Goal: Task Accomplishment & Management: Manage account settings

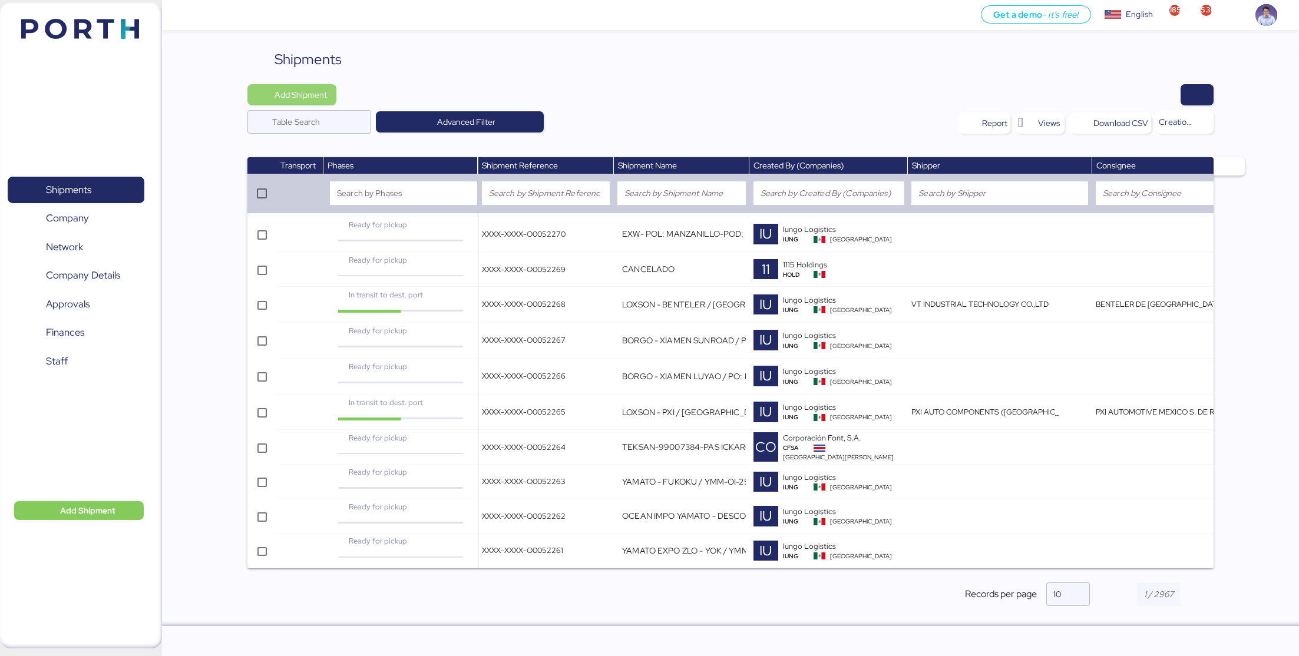
click at [292, 91] on span "Add Shipment" at bounding box center [301, 95] width 52 height 14
click at [275, 108] on div "Add Shipment Manually" at bounding box center [303, 115] width 91 height 16
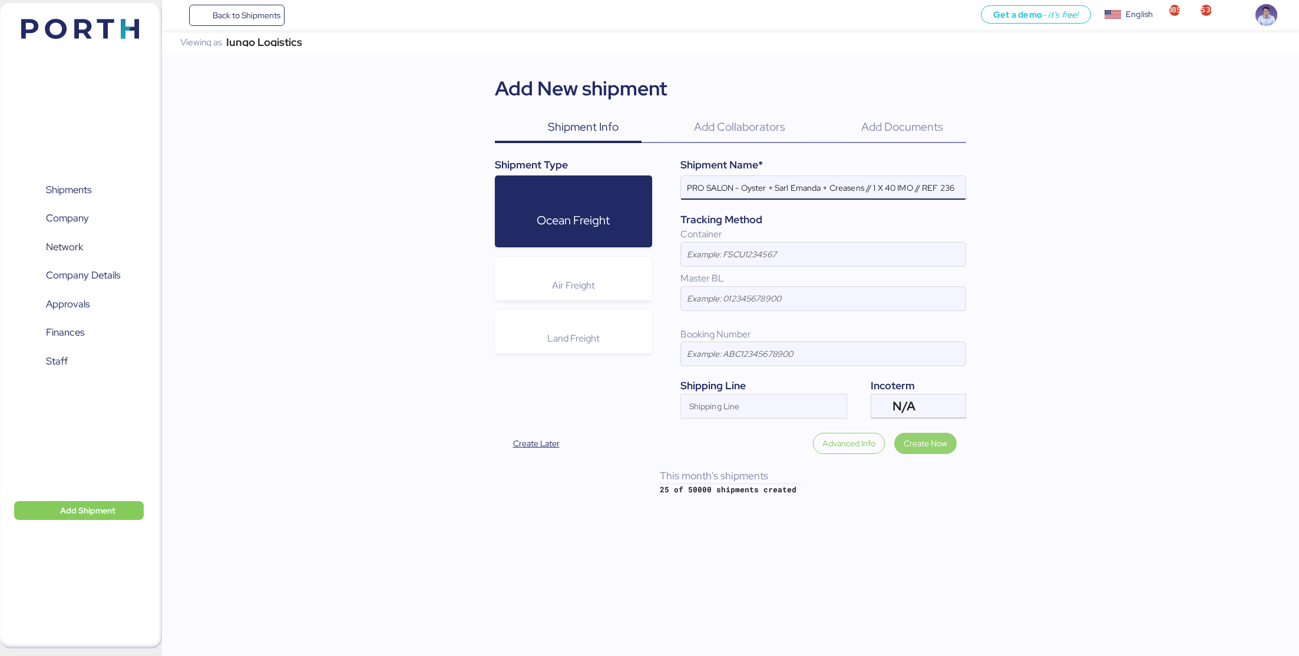
type input "PRO SALON - Oyster + Sarl Emanda + Creasens // 1 X 40 IMO // REF 236"
click at [913, 437] on span "Create Now" at bounding box center [926, 444] width 44 height 14
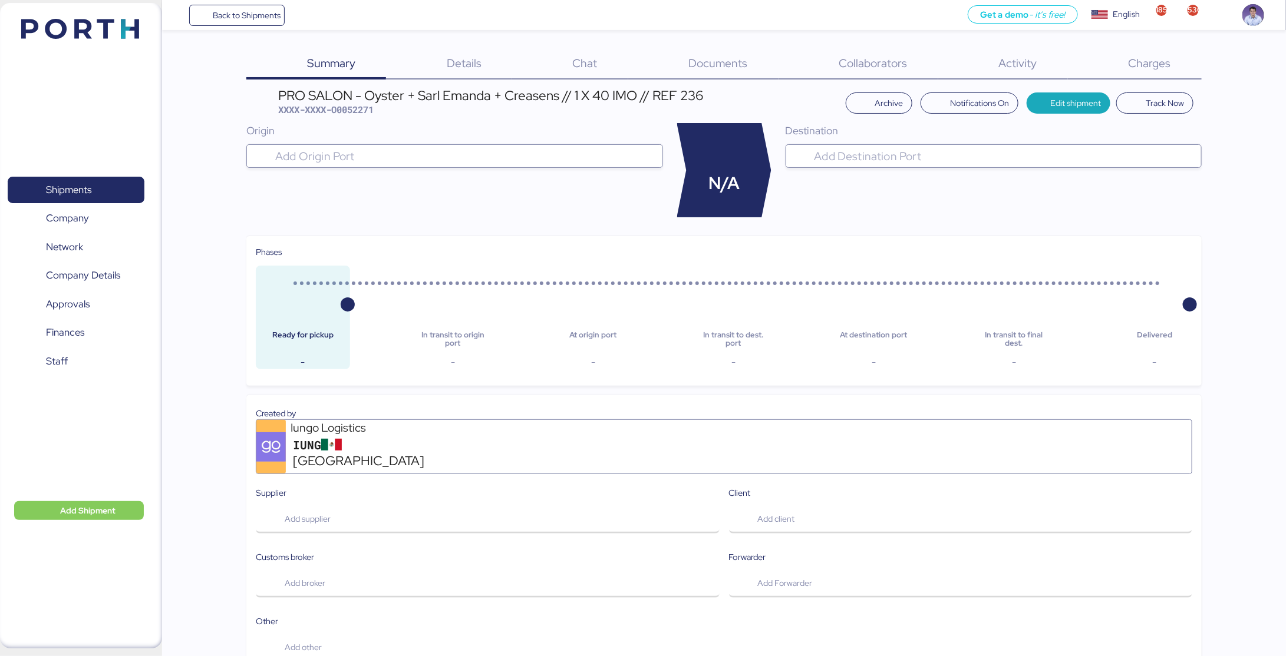
click at [364, 110] on span "XXXX-XXXX-O0052271" at bounding box center [325, 110] width 95 height 12
copy span "O0052271"
click at [480, 61] on span "Details" at bounding box center [464, 62] width 35 height 15
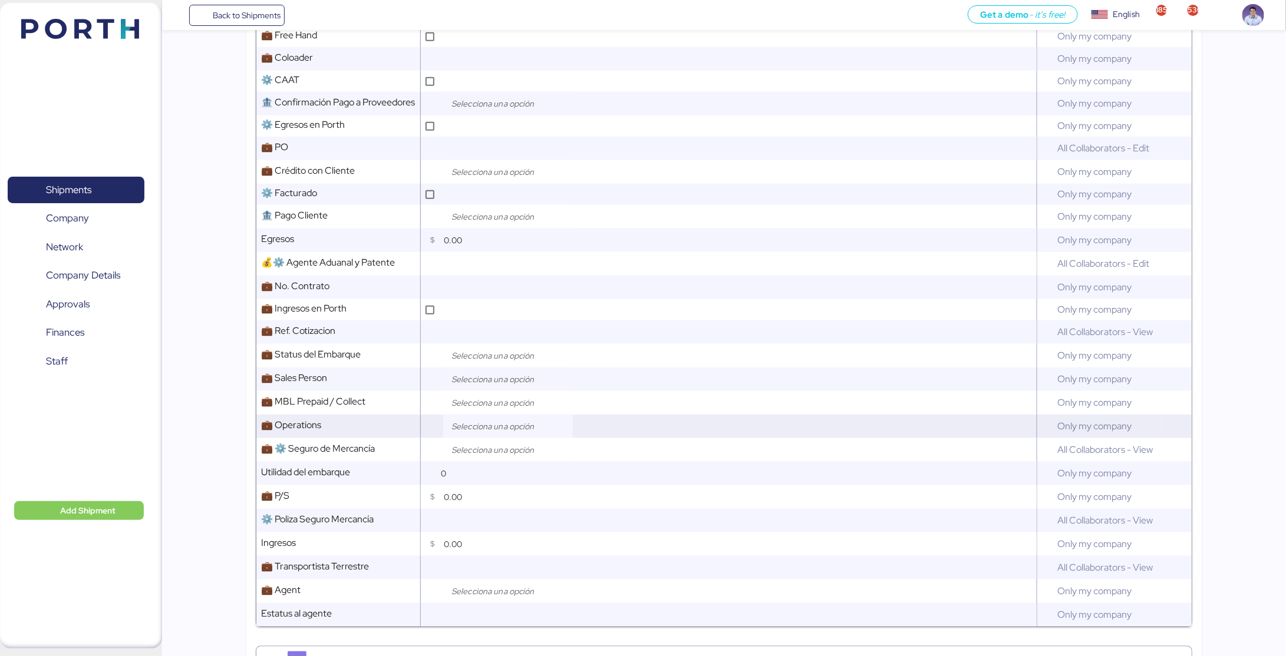
scroll to position [519, 0]
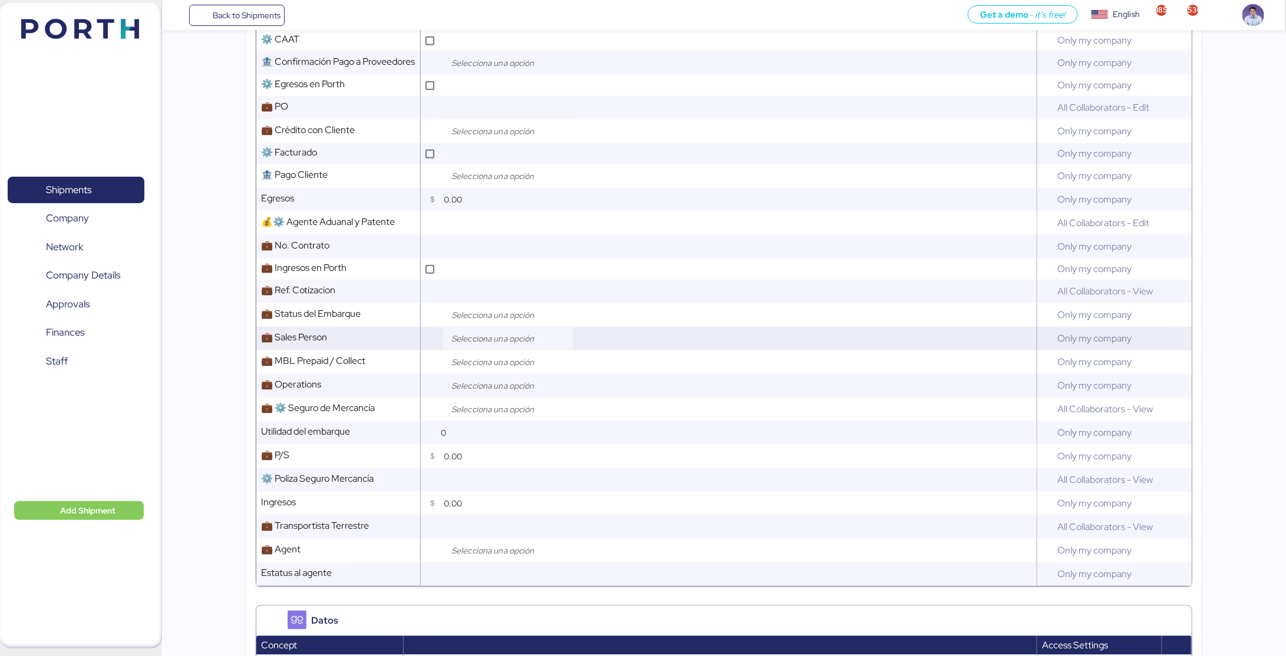
click at [477, 340] on input "search" at bounding box center [511, 339] width 124 height 14
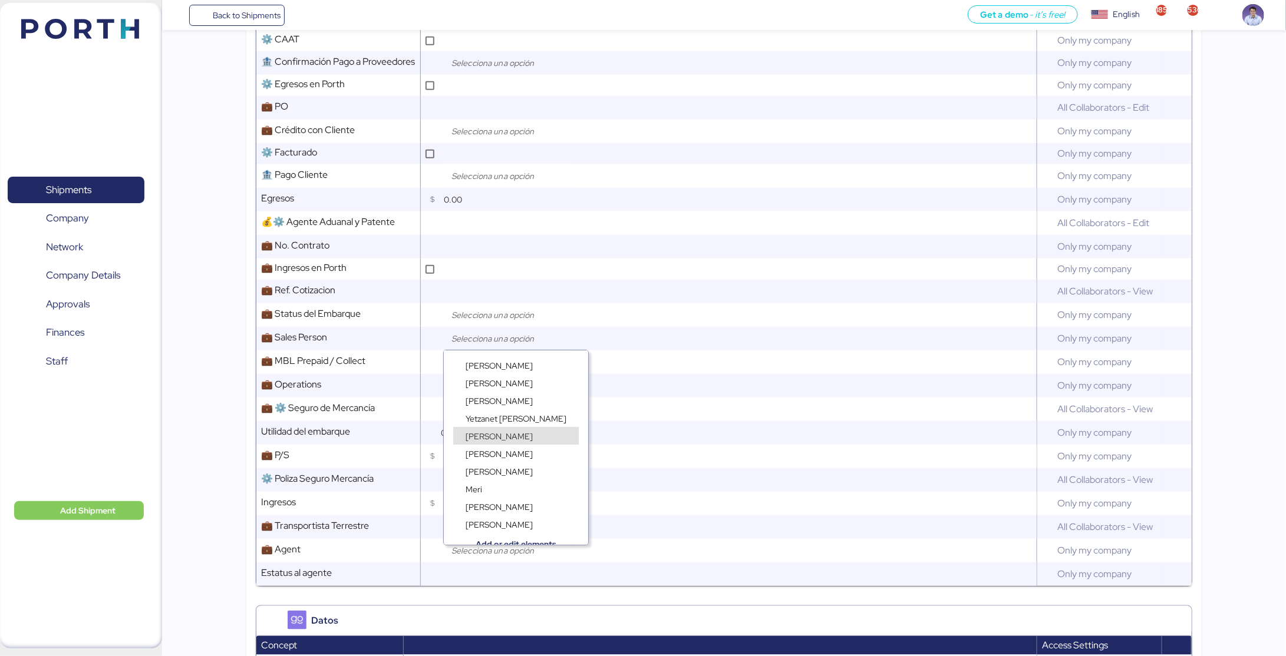
click at [480, 437] on span "[PERSON_NAME]" at bounding box center [499, 436] width 67 height 11
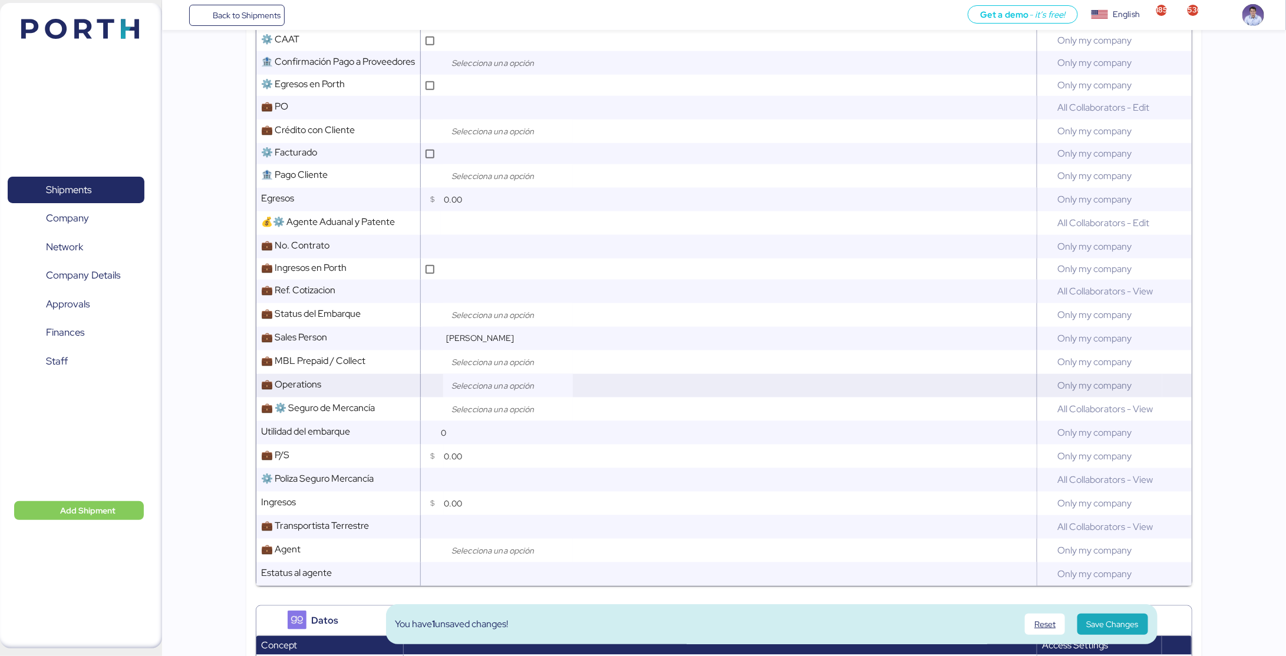
click at [480, 388] on input "search" at bounding box center [511, 386] width 124 height 14
click at [490, 447] on span "[PERSON_NAME]" at bounding box center [499, 448] width 67 height 11
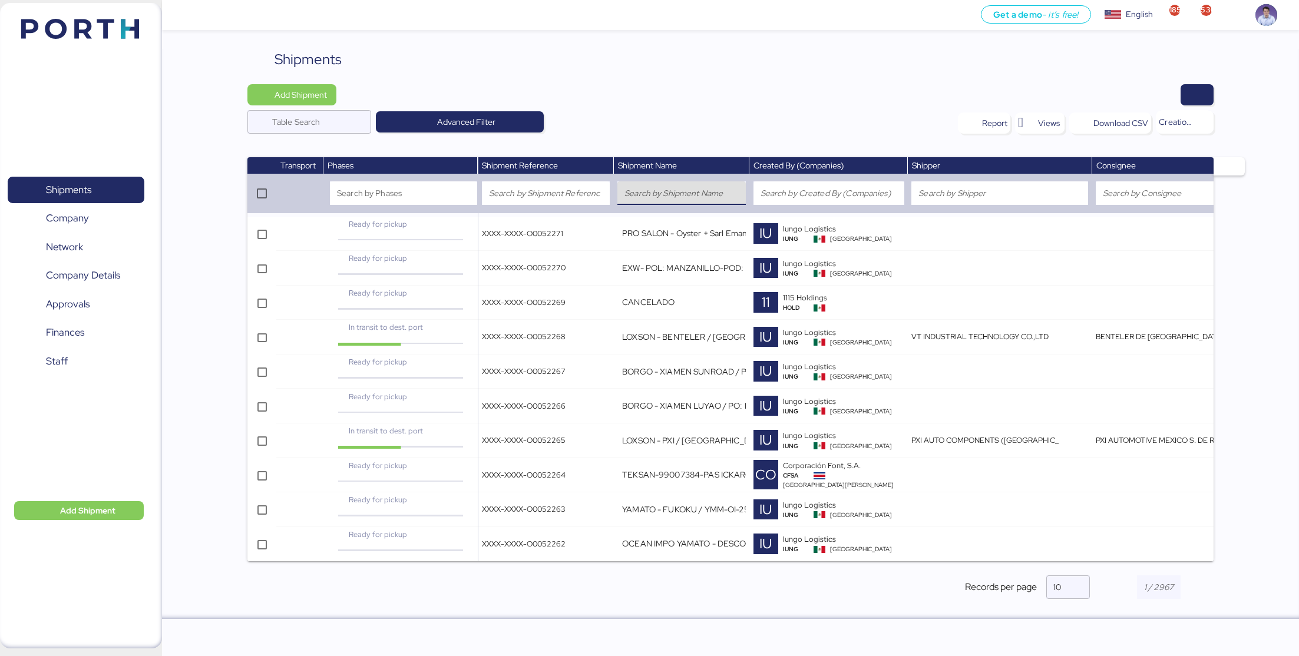
click at [649, 199] on input "search" at bounding box center [682, 193] width 114 height 14
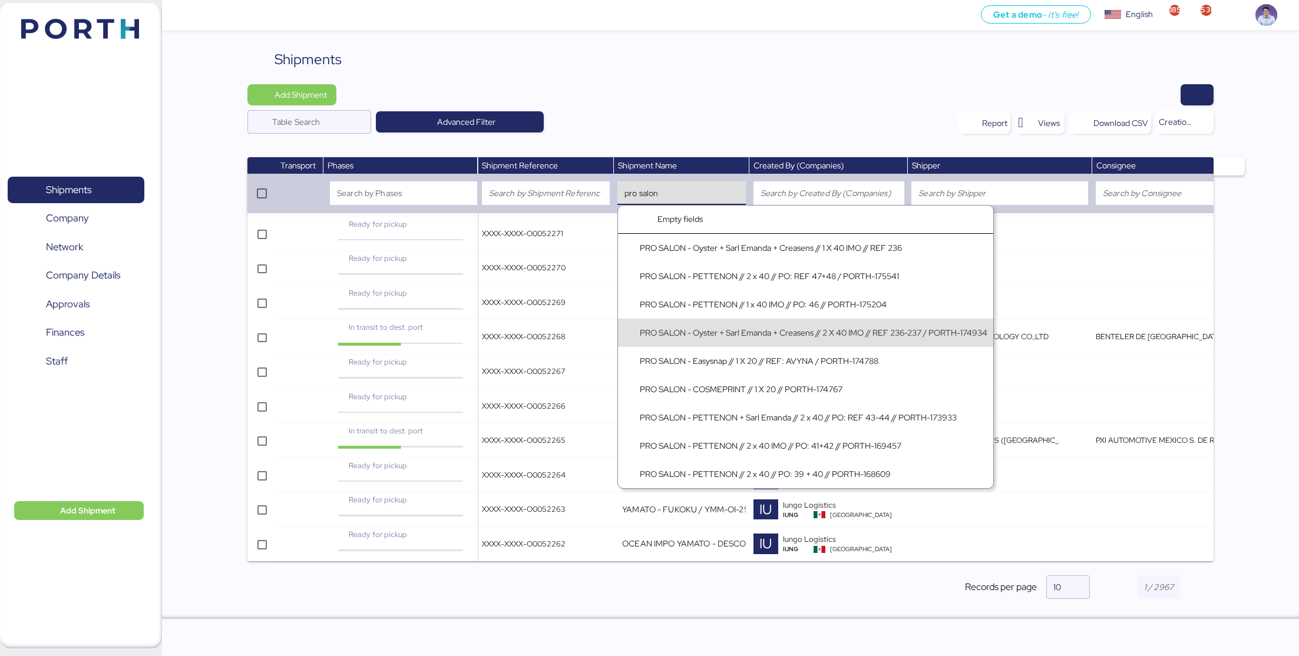
click at [737, 332] on div "PRO SALON - Oyster + Sarl Emanda + Creasens // 2 X 40 IMO // REF 236-237 / PORT…" at bounding box center [814, 333] width 348 height 12
type input "PRO SALON - Oyster + Sarl Emanda + Creasens // 2 X 40 IMO // REF 236-237 / PORT…"
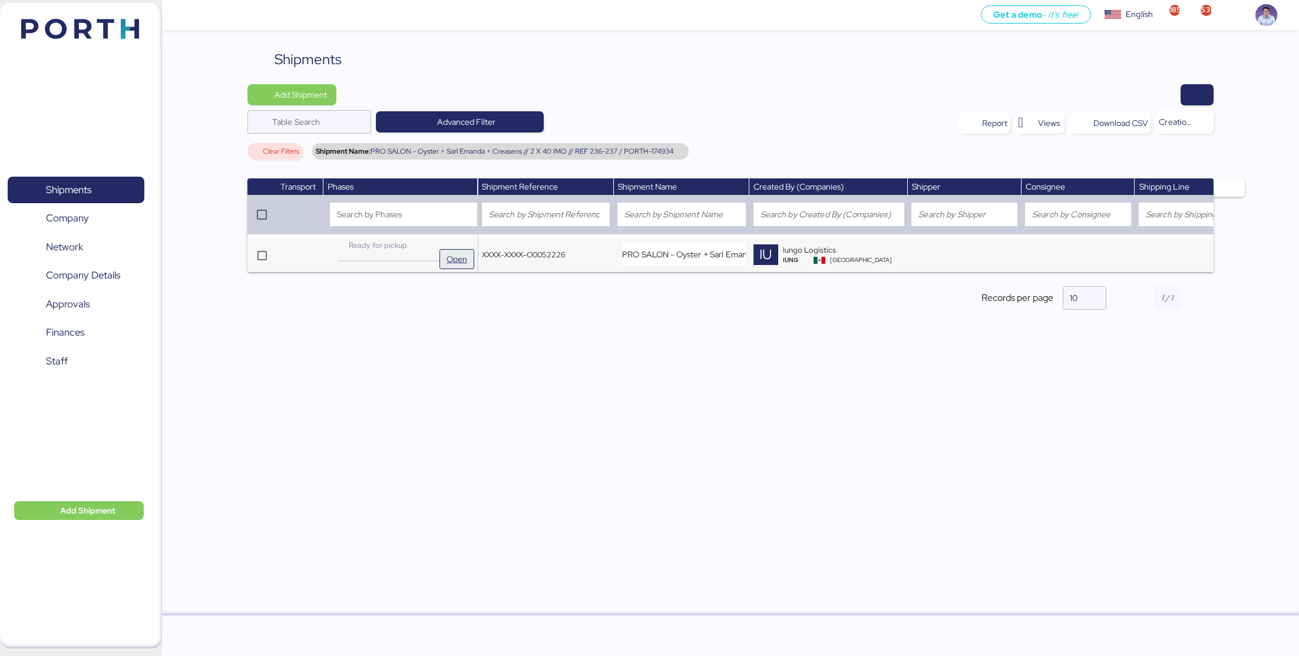
click at [458, 259] on span "Open" at bounding box center [457, 259] width 21 height 14
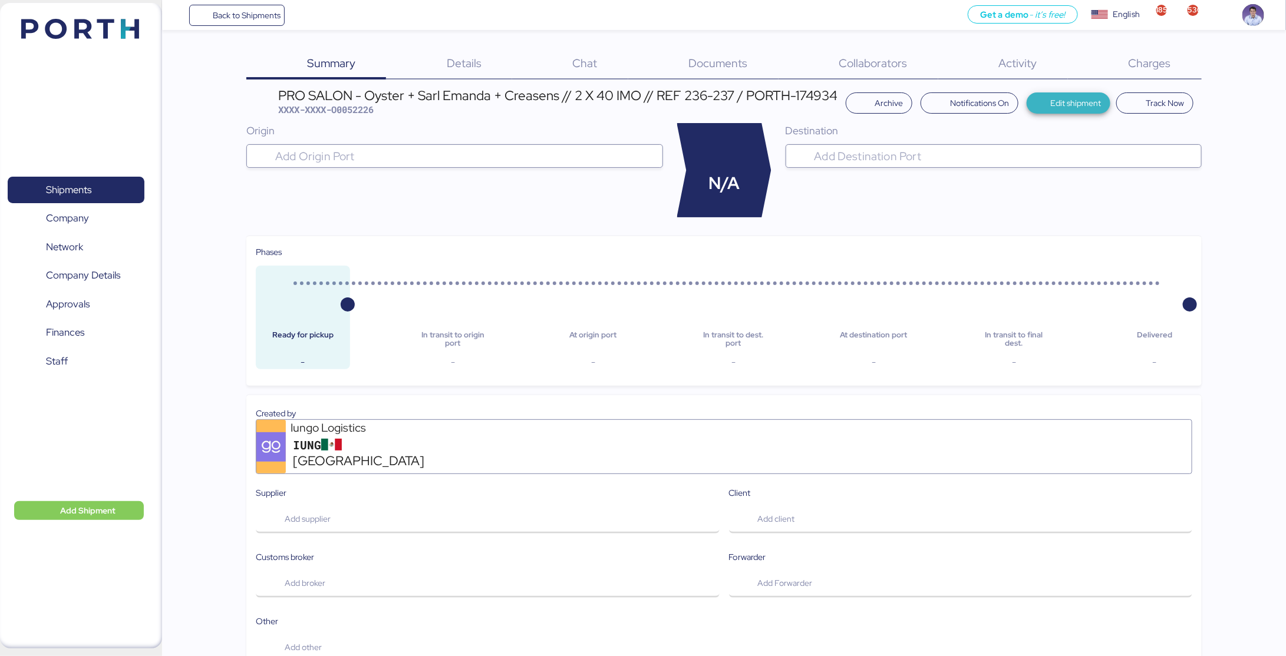
click at [1078, 101] on span "Edit shipment" at bounding box center [1075, 103] width 51 height 14
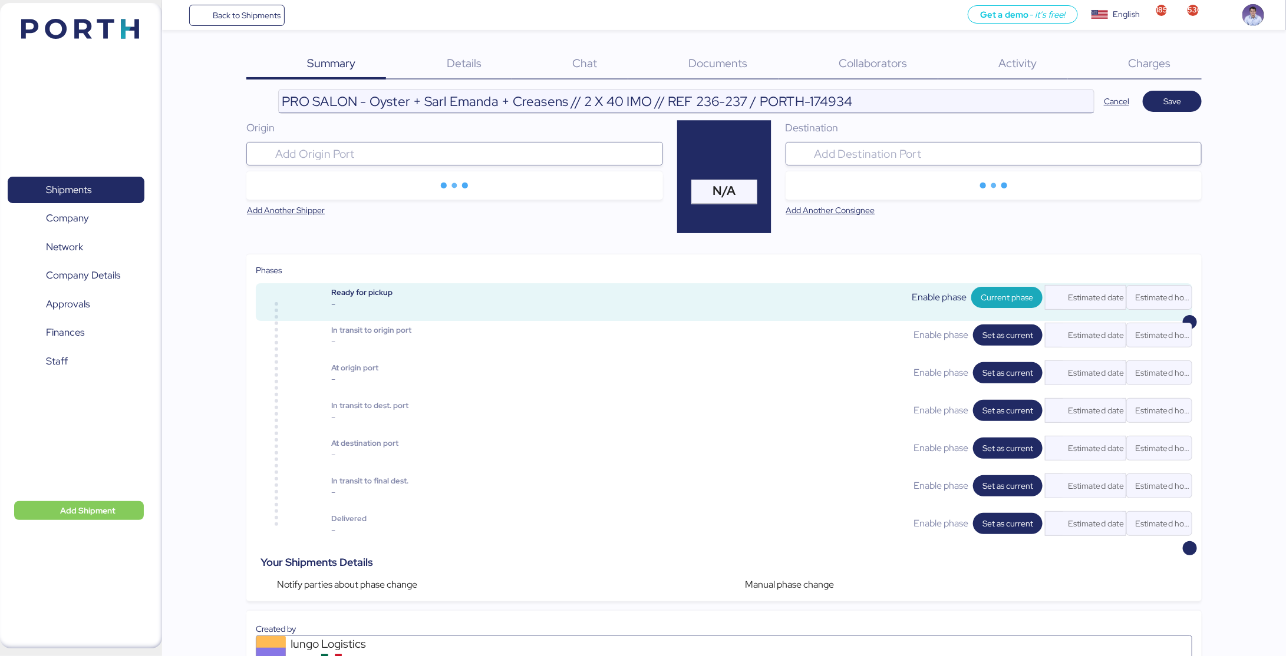
click at [712, 99] on input "PRO SALON - Oyster + Sarl Emanda + Creasens // 2 X 40 IMO // REF 236-237 / PORT…" at bounding box center [686, 102] width 815 height 24
click at [711, 99] on input "PRO SALON - Oyster + Sarl Emanda + Creasens // 2 X 40 IMO // REF 236-237 / PORT…" at bounding box center [686, 102] width 815 height 24
click at [593, 102] on input "PRO SALON - Oyster + Sarl Emanda + Creasens // 2 X 40 IMO // REF237 / PORTH-174…" at bounding box center [686, 102] width 815 height 24
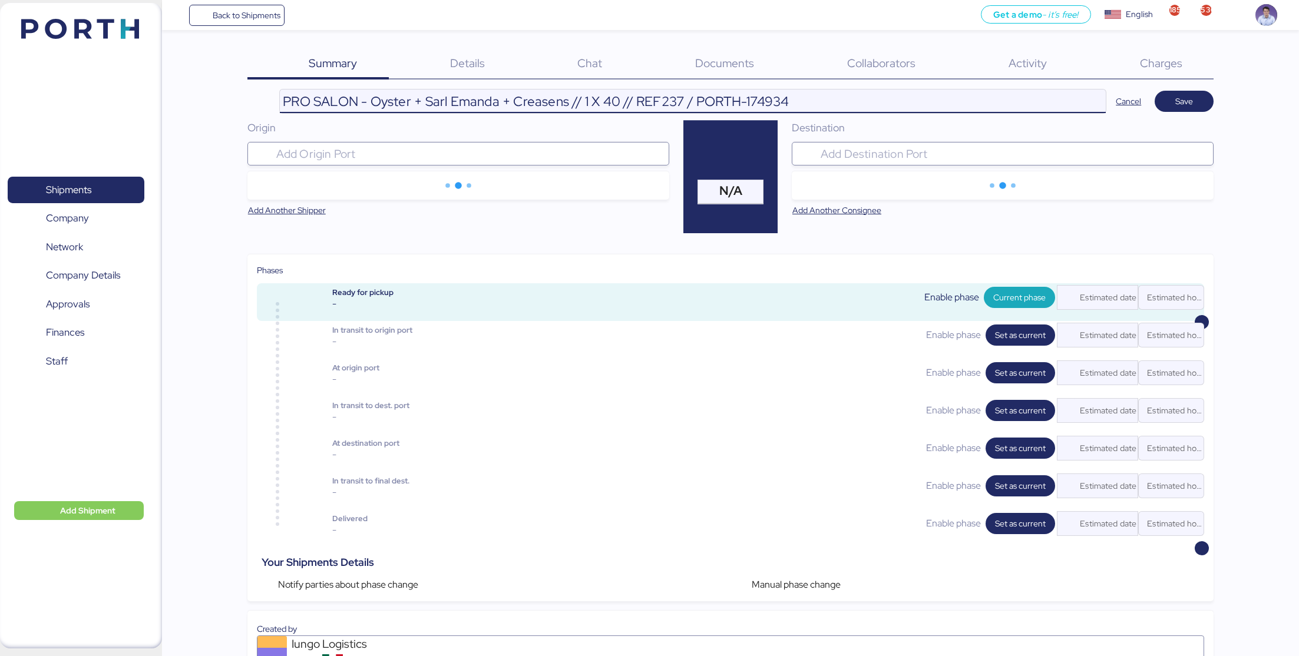
click at [552, 101] on input "PRO SALON - Oyster + Sarl Emanda + Creasens // 1 X 40 // REF237 / PORTH-174934" at bounding box center [693, 102] width 827 height 24
drag, startPoint x: 541, startPoint y: 101, endPoint x: 441, endPoint y: 102, distance: 100.2
click at [441, 102] on input "PRO SALON - Oyster + Sarl Emanda + Creasens // 1 X 40 // REF237 / PORTH-174934" at bounding box center [693, 102] width 827 height 24
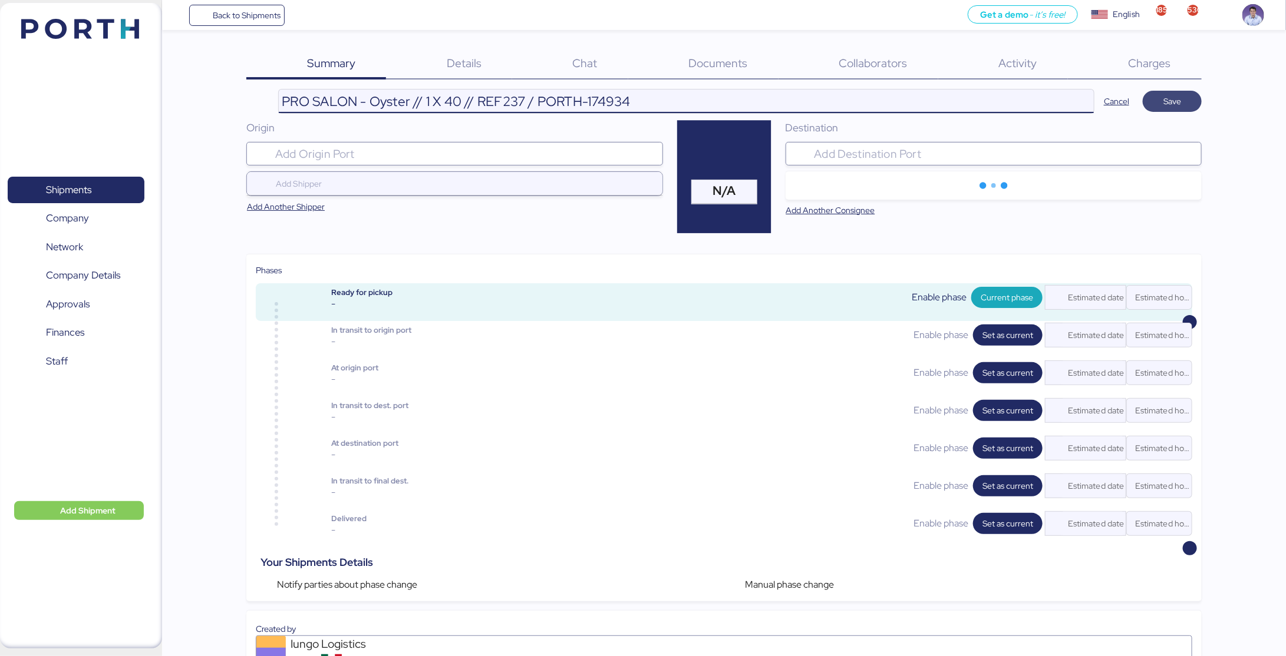
type input "PRO SALON - Oyster // 1 X 40 // REF237 / PORTH-174934"
click at [1191, 107] on span "Save" at bounding box center [1172, 101] width 40 height 16
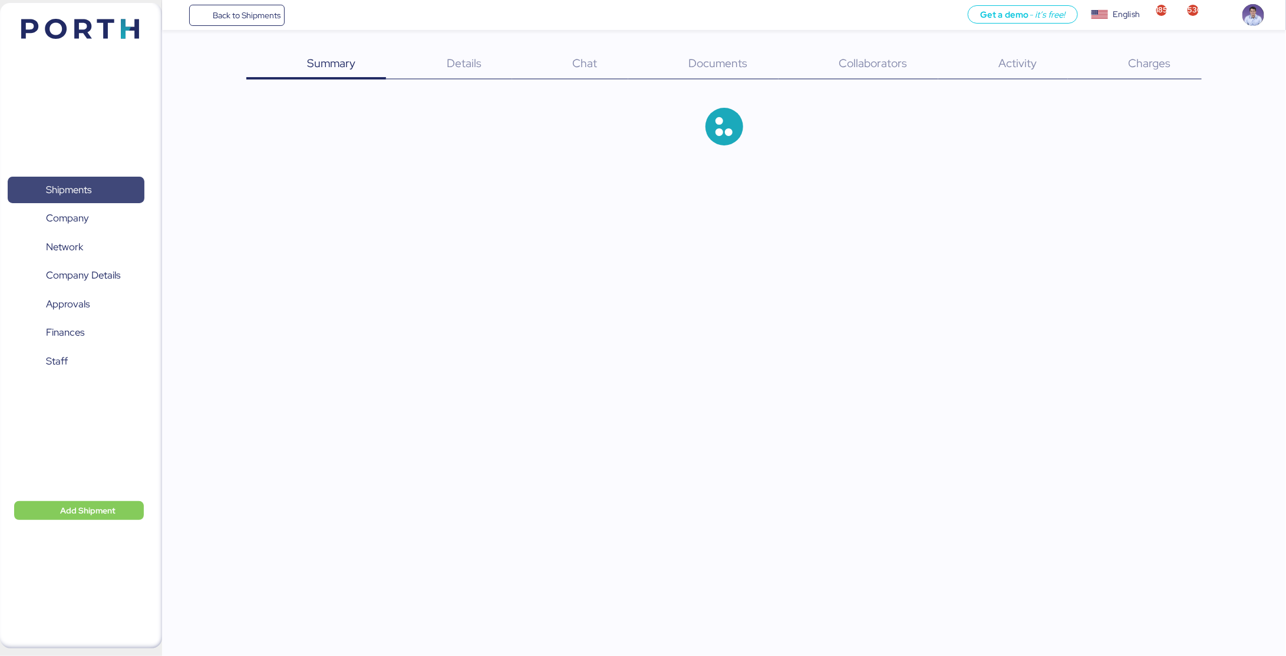
click at [85, 189] on span "Shipments" at bounding box center [68, 189] width 45 height 17
